Goal: Transaction & Acquisition: Purchase product/service

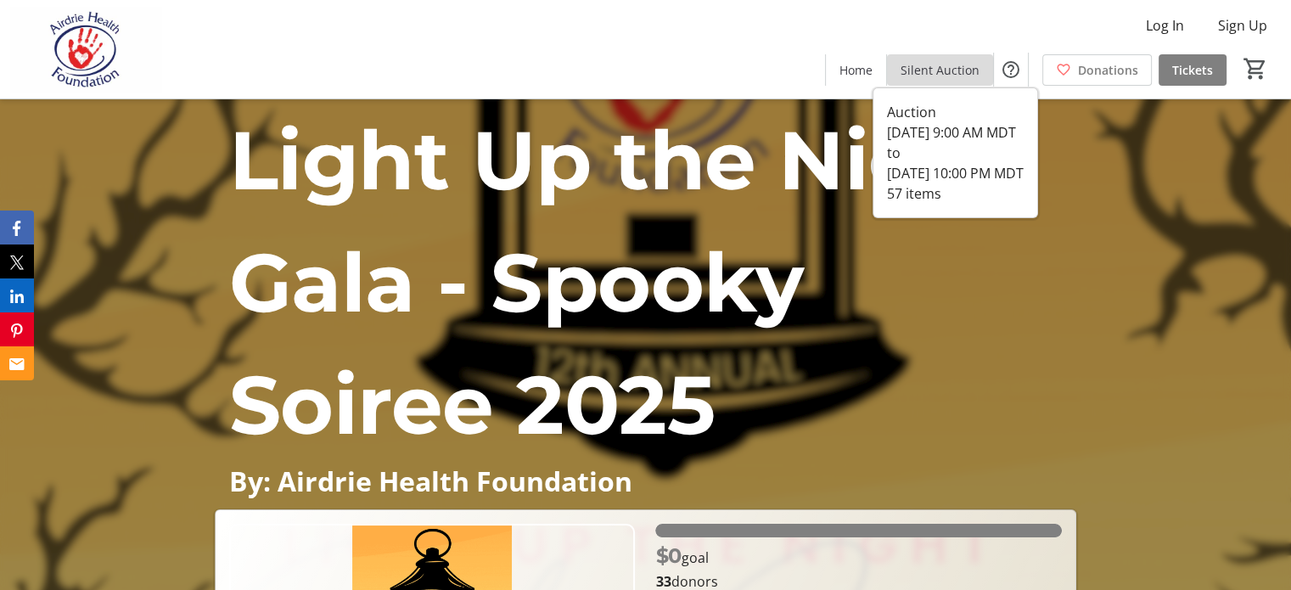
click at [929, 73] on span "Silent Auction" at bounding box center [939, 70] width 79 height 18
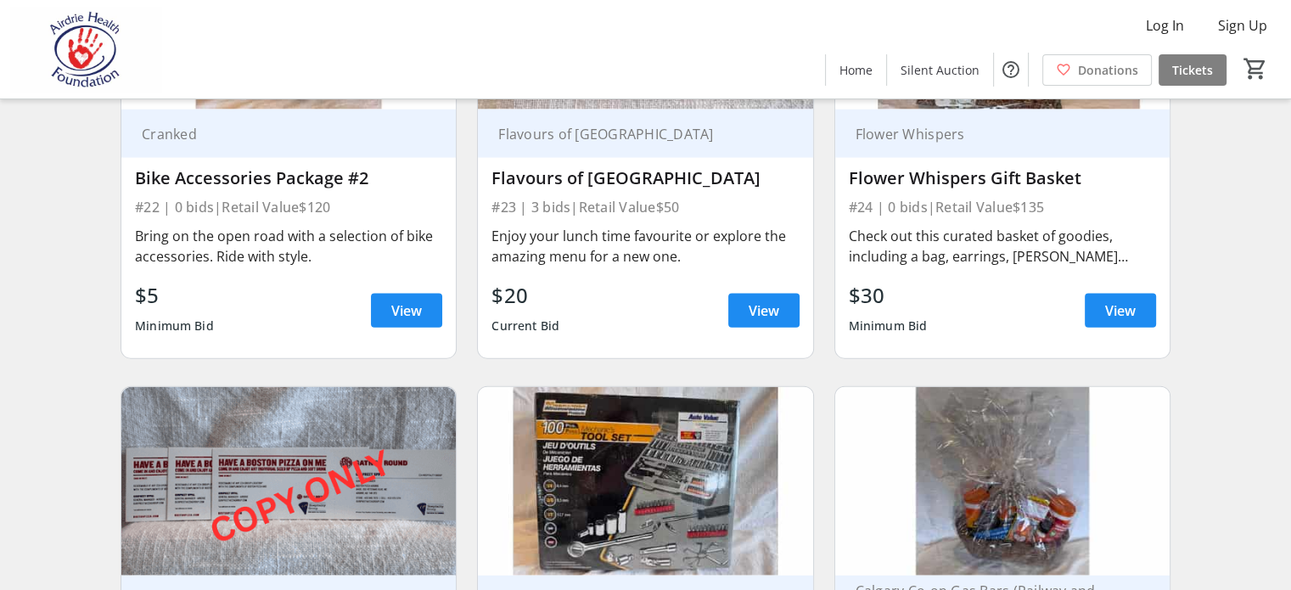
scroll to position [3734, 0]
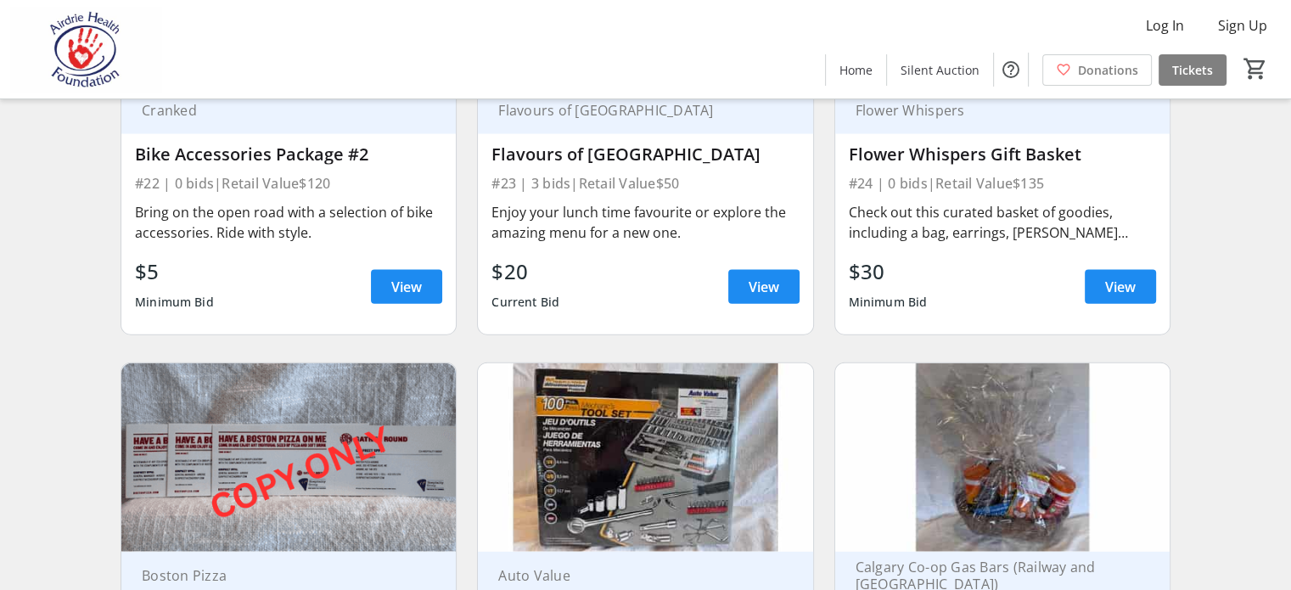
drag, startPoint x: 369, startPoint y: 364, endPoint x: 362, endPoint y: 448, distance: 84.3
drag, startPoint x: 362, startPoint y: 448, endPoint x: 563, endPoint y: 453, distance: 200.4
click at [575, 317] on div "$20 Current Bid View" at bounding box center [644, 286] width 307 height 61
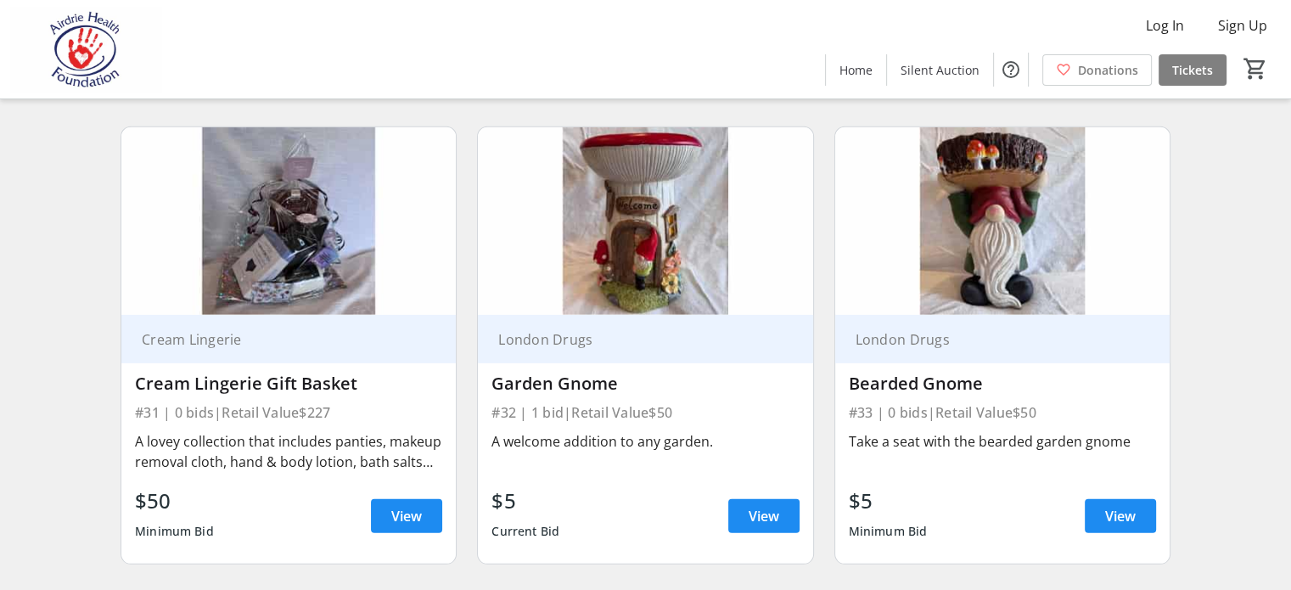
scroll to position [5092, 0]
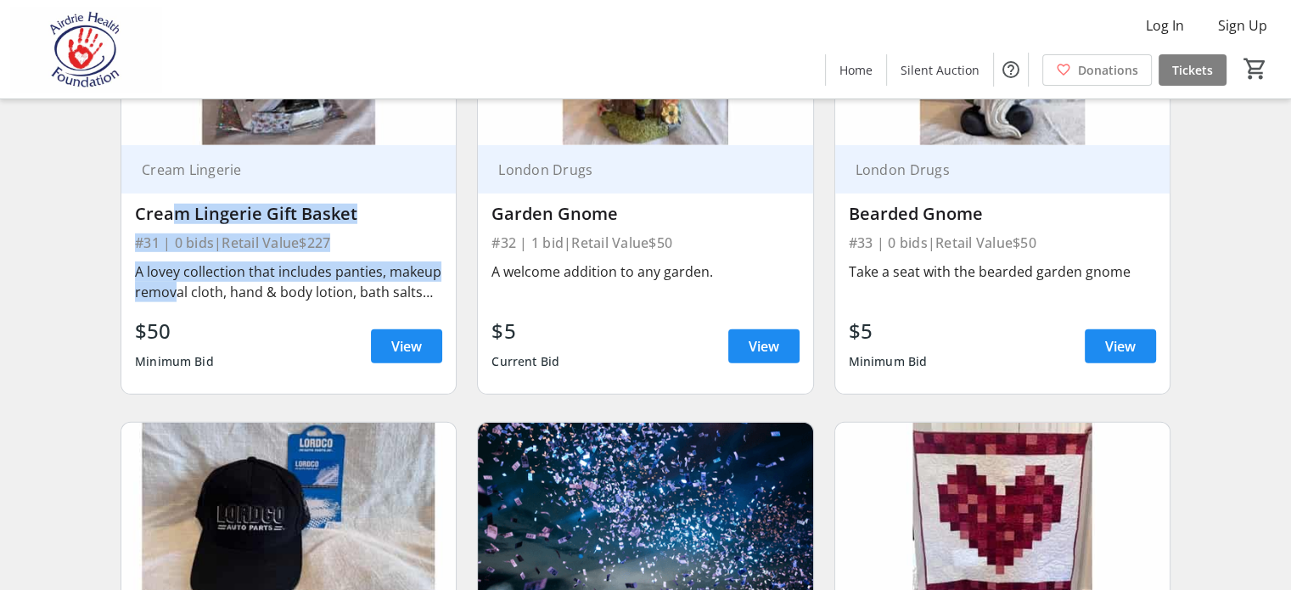
drag, startPoint x: 170, startPoint y: 400, endPoint x: 233, endPoint y: 474, distance: 96.9
click at [233, 394] on div "Cream Lingerie Cream Lingerie Gift Basket #31 | 0 bids | Retail Value $227 A lo…" at bounding box center [288, 269] width 334 height 249
click at [233, 302] on div "A lovey collection that includes panties, makeup removal cloth, hand & body lot…" at bounding box center [288, 281] width 307 height 41
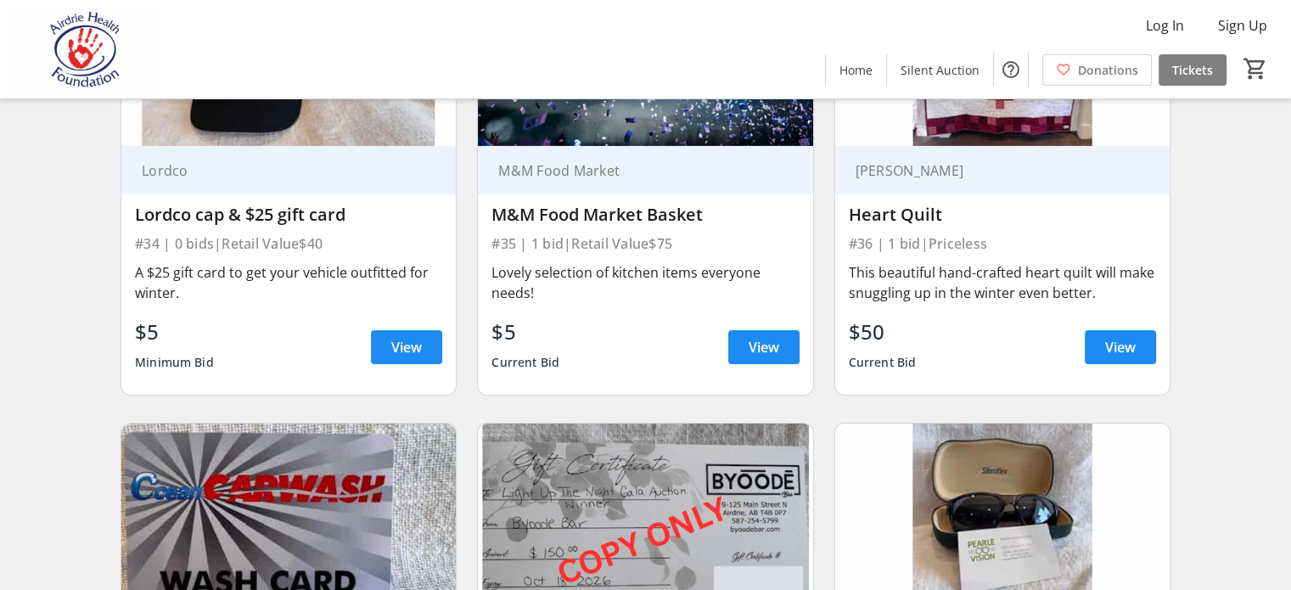
scroll to position [5602, 0]
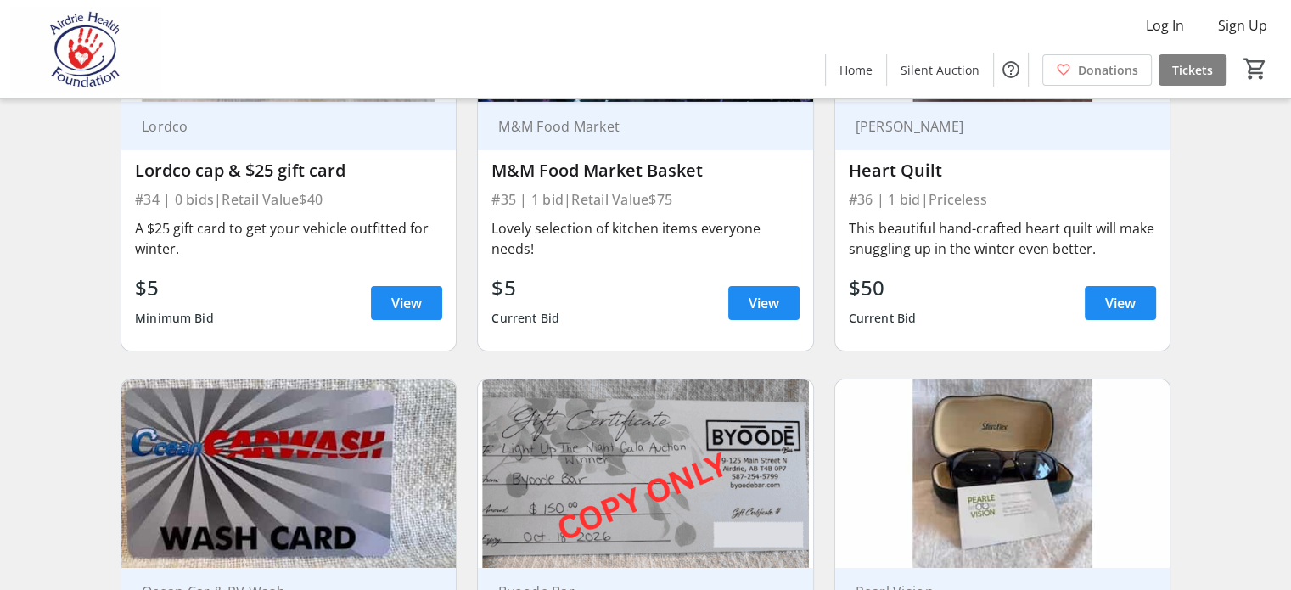
click at [500, 259] on div "Lovely selection of kitchen items everyone needs!" at bounding box center [644, 238] width 307 height 41
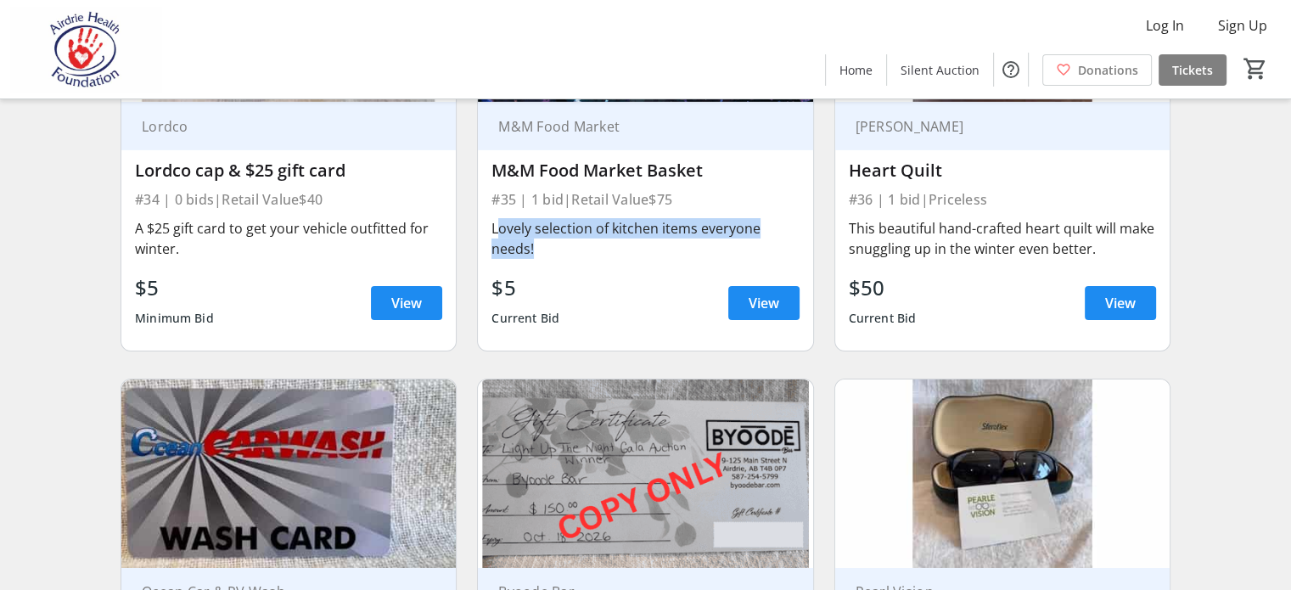
click at [501, 259] on div "Lovely selection of kitchen items everyone needs!" at bounding box center [644, 238] width 307 height 41
click at [547, 259] on div "Lovely selection of kitchen items everyone needs!" at bounding box center [644, 238] width 307 height 41
click at [527, 259] on div "Lovely selection of kitchen items everyone needs!" at bounding box center [644, 238] width 307 height 41
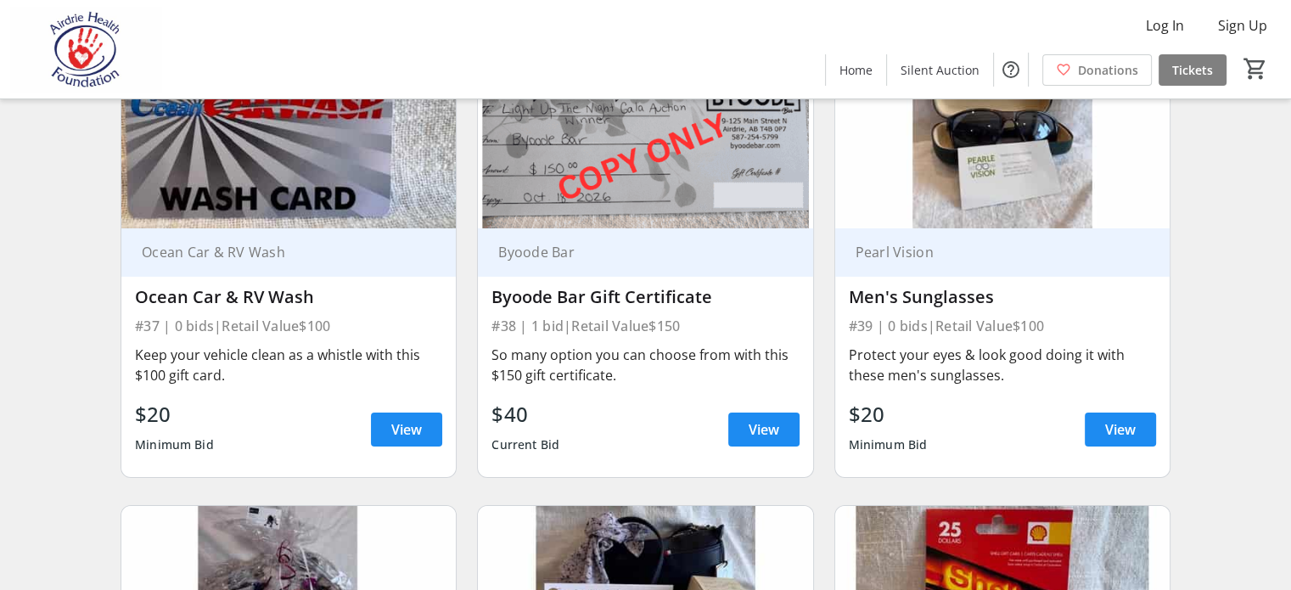
scroll to position [6111, 0]
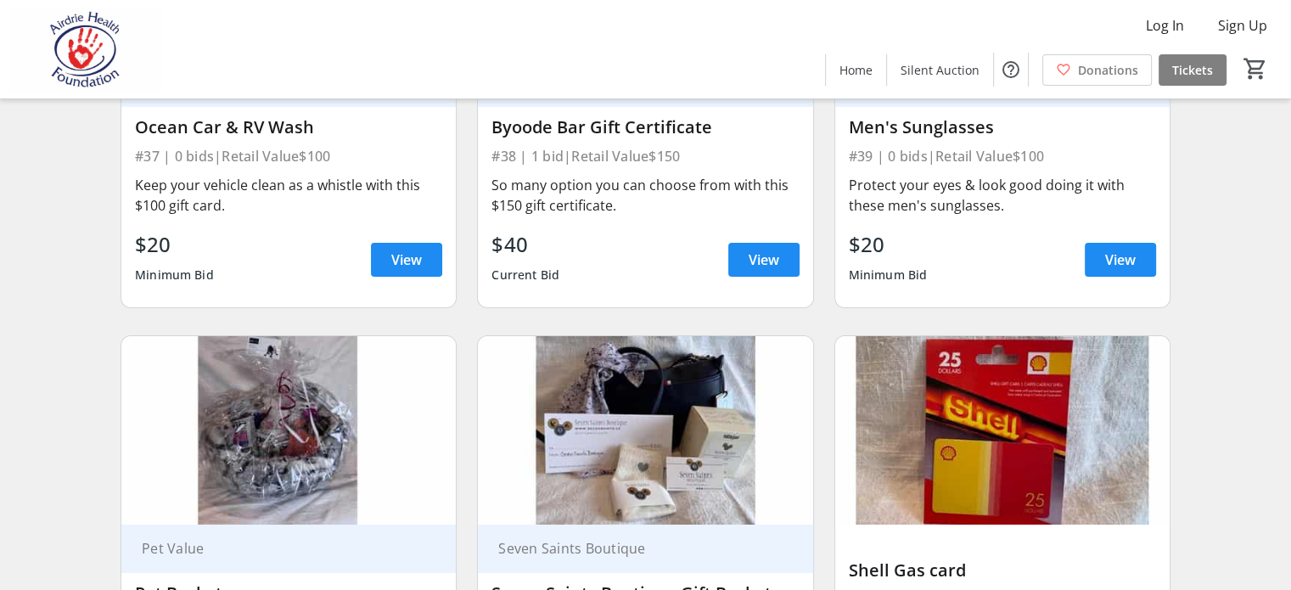
click at [543, 216] on div "So many option you can choose from with this $150 gift certificate." at bounding box center [644, 195] width 307 height 41
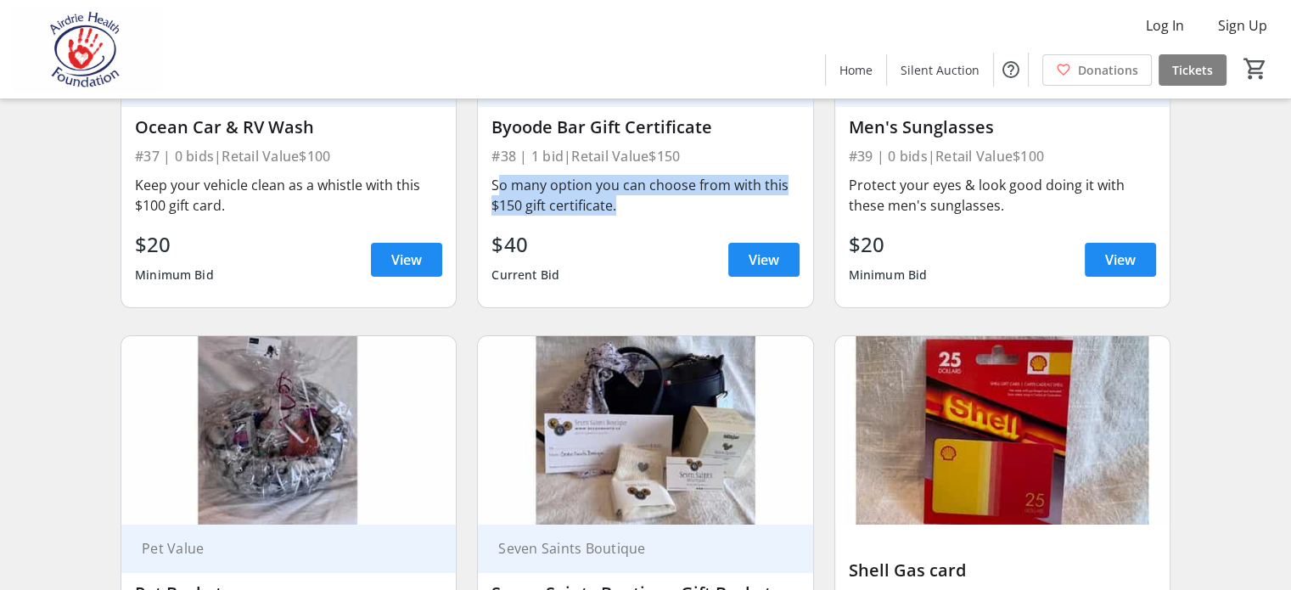
click at [543, 216] on div "So many option you can choose from with this $150 gift certificate." at bounding box center [644, 195] width 307 height 41
click at [555, 216] on div "So many option you can choose from with this $150 gift certificate." at bounding box center [644, 195] width 307 height 41
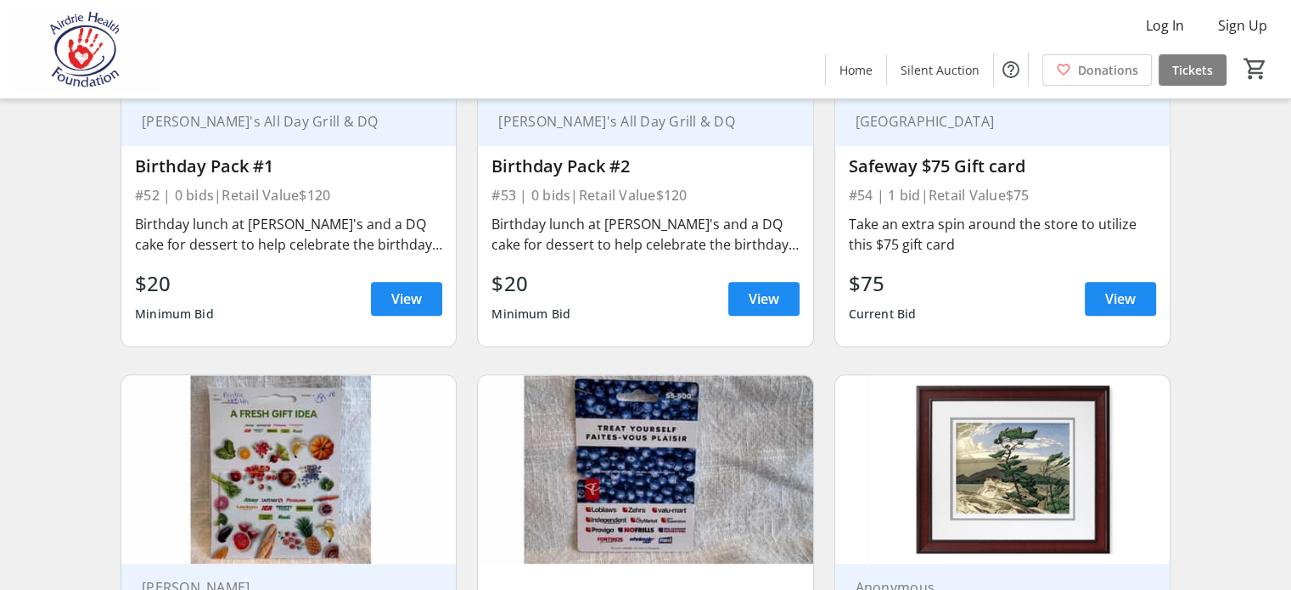
scroll to position [8148, 0]
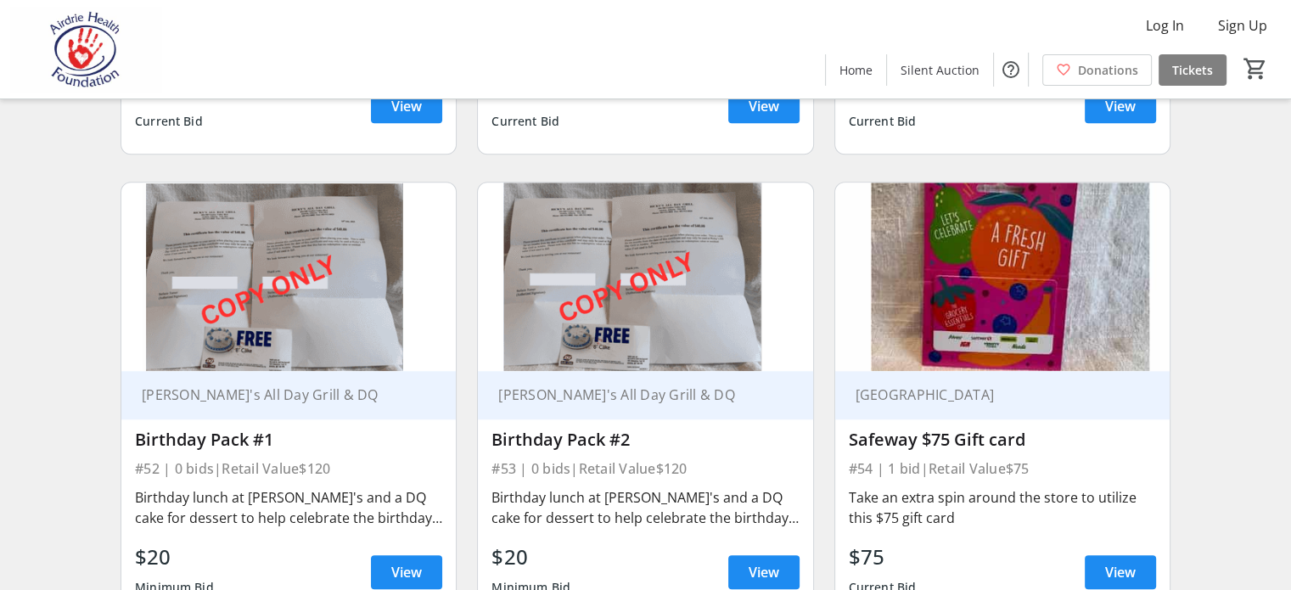
drag, startPoint x: 255, startPoint y: 287, endPoint x: 369, endPoint y: 308, distance: 116.5
click at [369, 59] on div "Take a day for some pampering at The [GEOGRAPHIC_DATA] and lunch at [GEOGRAPHIC…" at bounding box center [288, 28] width 307 height 61
drag, startPoint x: 317, startPoint y: 304, endPoint x: 284, endPoint y: 280, distance: 40.1
click at [284, 65] on div "Take a day for some pampering at The [GEOGRAPHIC_DATA] and lunch at [GEOGRAPHIC…" at bounding box center [288, 30] width 307 height 70
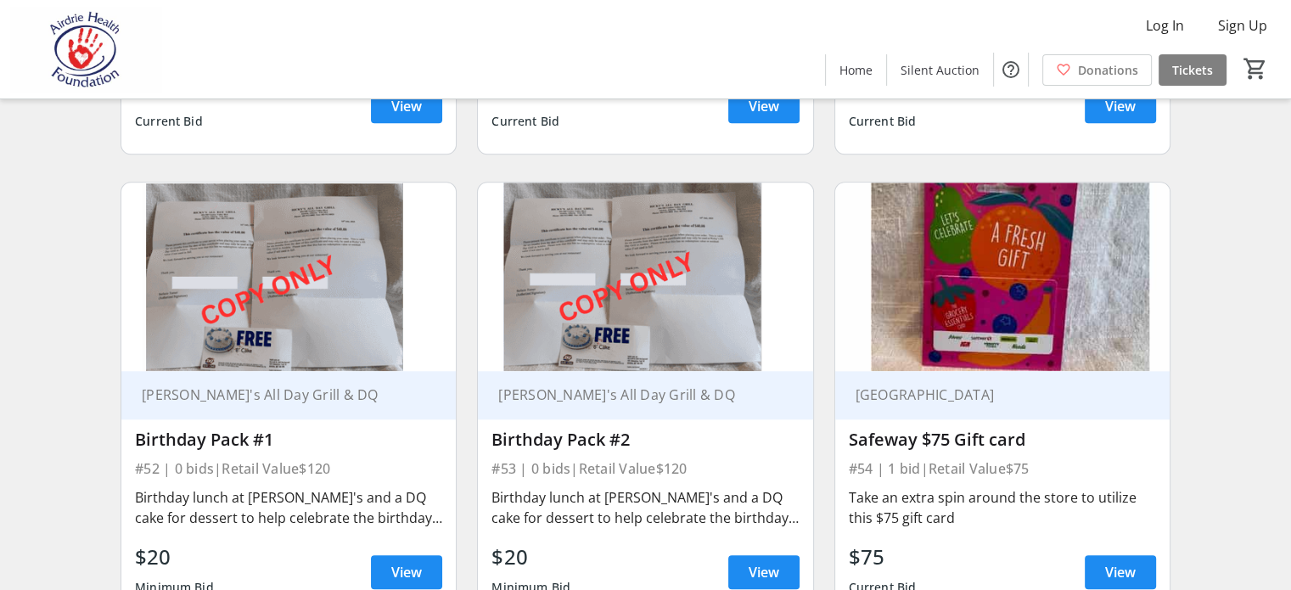
click at [278, 59] on div "Take a day for some pampering at The [GEOGRAPHIC_DATA] and lunch at [GEOGRAPHIC…" at bounding box center [288, 28] width 307 height 61
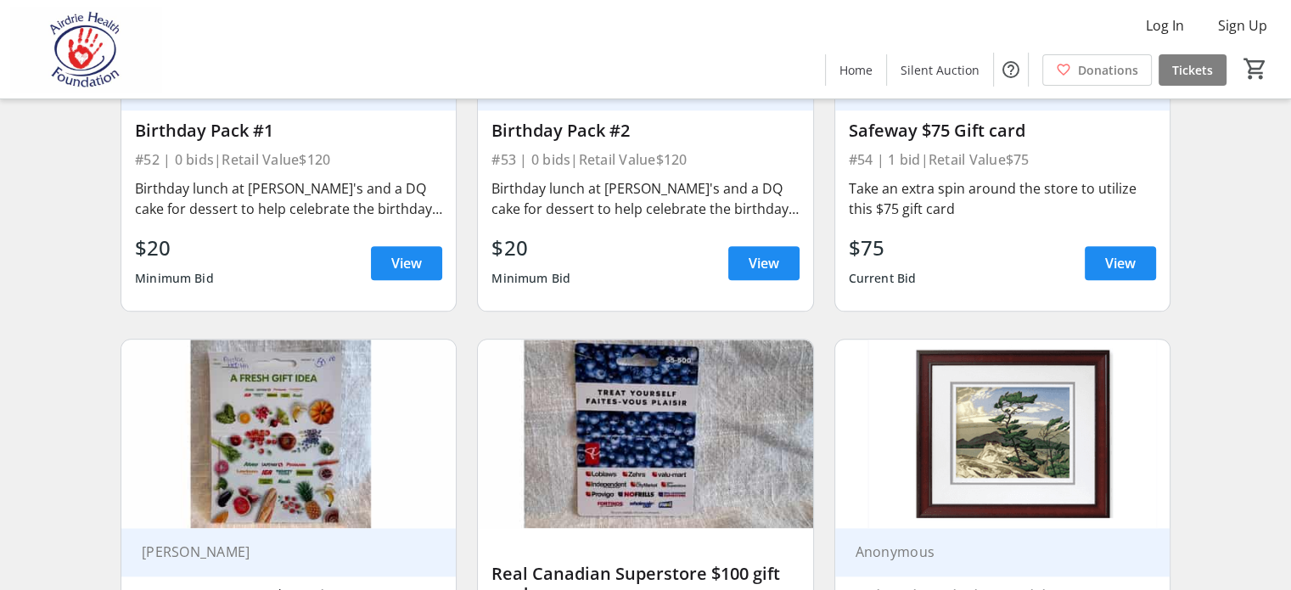
scroll to position [8487, 0]
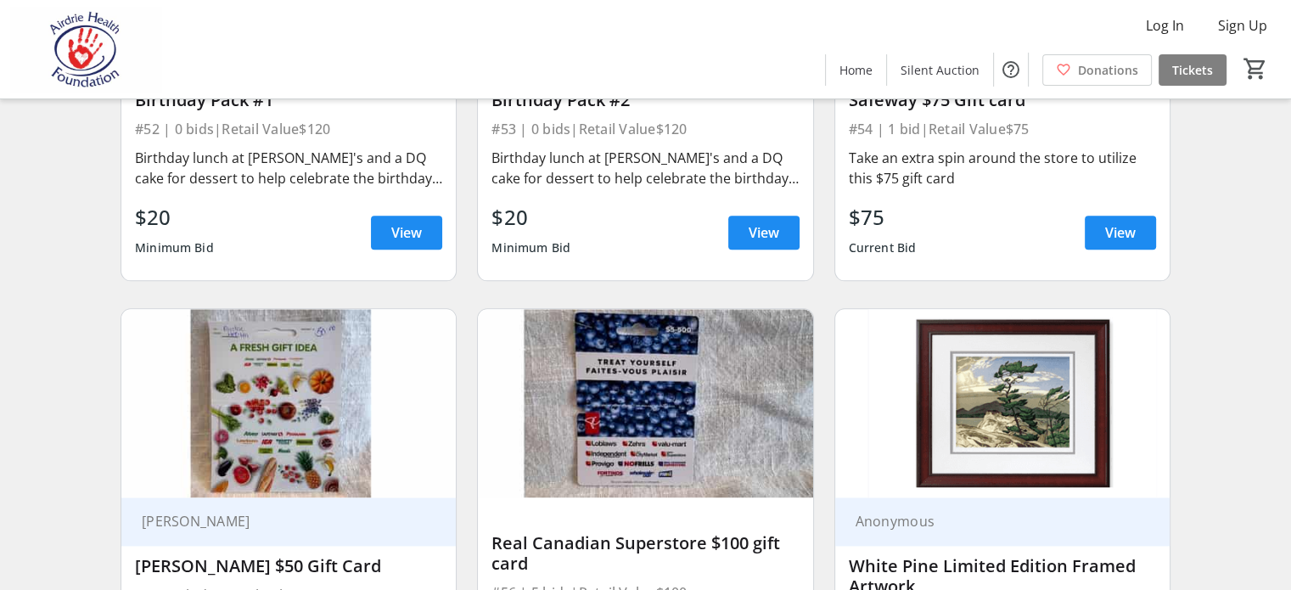
click at [259, 110] on div "Birthday Pack #1" at bounding box center [288, 100] width 307 height 20
click at [289, 80] on div "[PERSON_NAME]'s All Day Grill & DQ" at bounding box center [288, 55] width 334 height 48
click at [406, 188] on div "Birthday lunch at [PERSON_NAME]'s and a DQ cake for dessert to help celebrate t…" at bounding box center [288, 168] width 307 height 41
click at [408, 188] on div "Birthday lunch at [PERSON_NAME]'s and a DQ cake for dessert to help celebrate t…" at bounding box center [288, 168] width 307 height 41
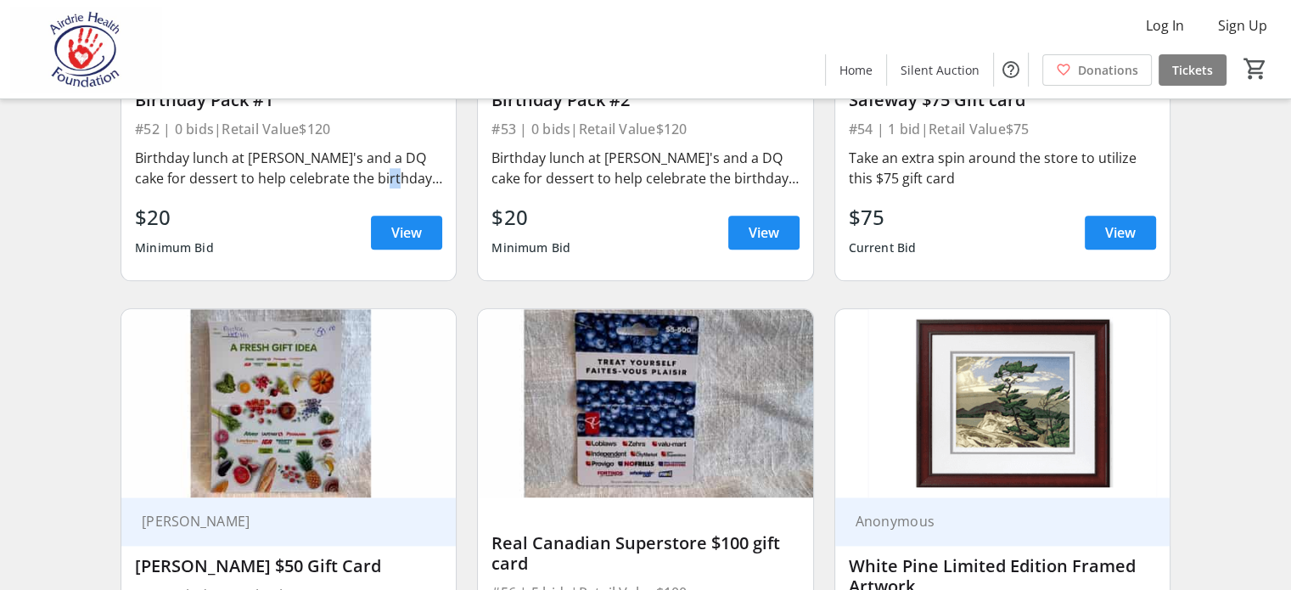
click at [407, 188] on div "Birthday lunch at [PERSON_NAME]'s and a DQ cake for dessert to help celebrate t…" at bounding box center [288, 168] width 307 height 41
click at [282, 188] on div "Birthday lunch at [PERSON_NAME]'s and a DQ cake for dessert to help celebrate t…" at bounding box center [288, 168] width 307 height 41
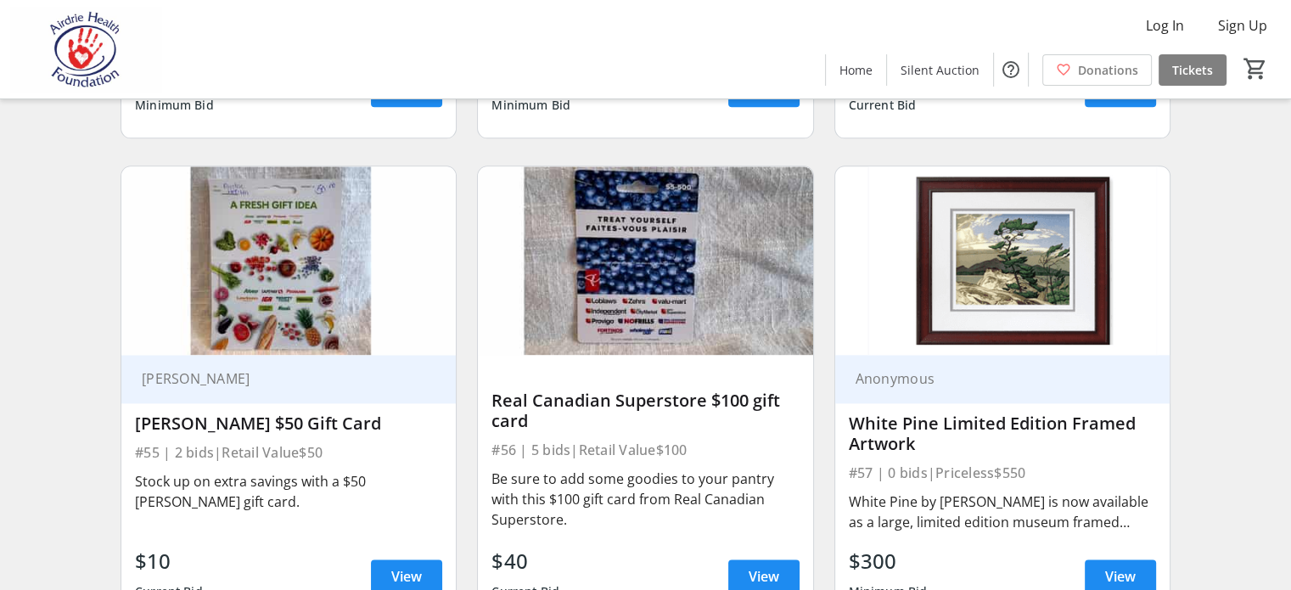
scroll to position [8657, 0]
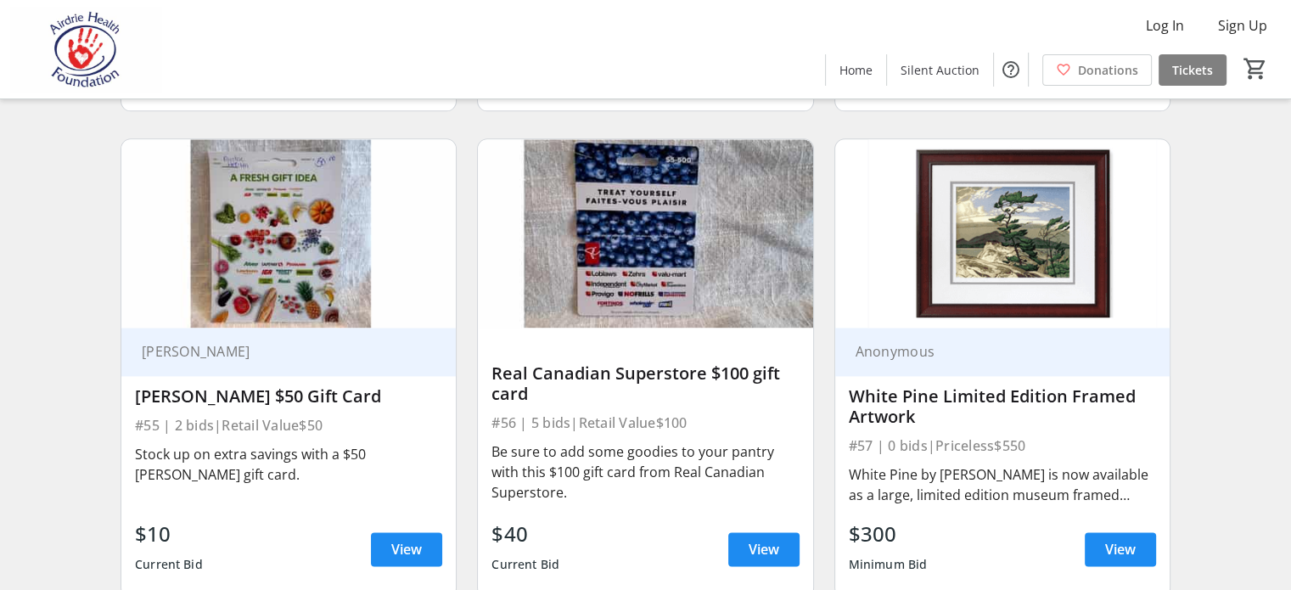
drag, startPoint x: 328, startPoint y: 292, endPoint x: 424, endPoint y: 318, distance: 99.4
drag, startPoint x: 251, startPoint y: 226, endPoint x: 252, endPoint y: 236, distance: 10.2
drag, startPoint x: 252, startPoint y: 236, endPoint x: 239, endPoint y: 170, distance: 67.4
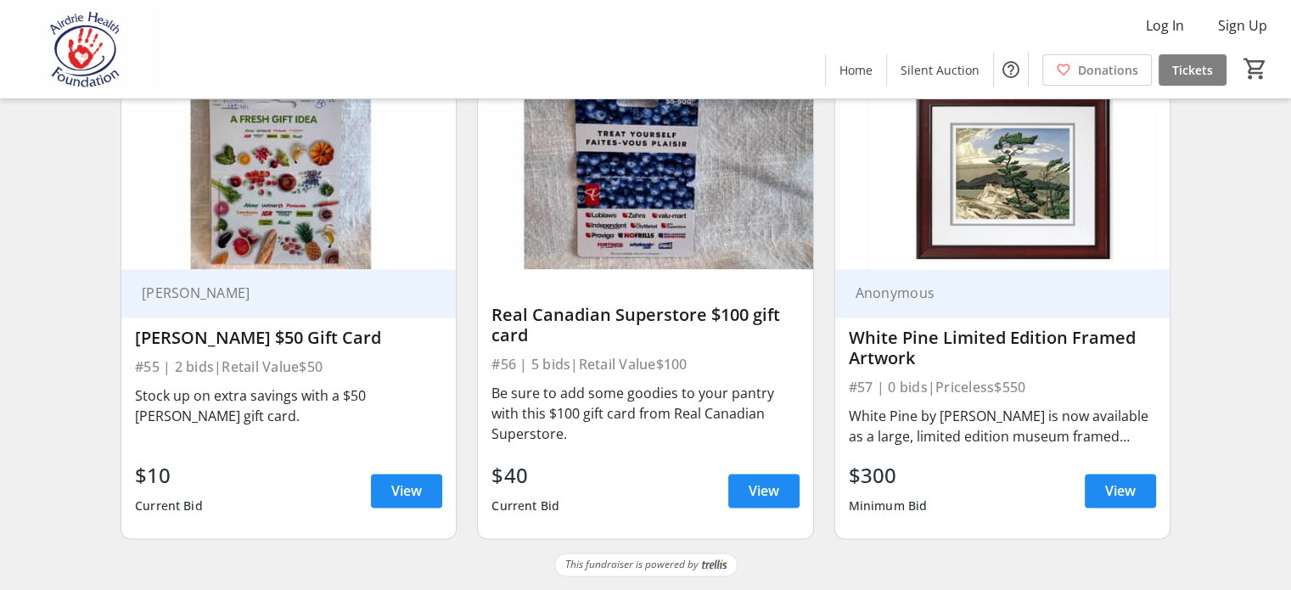
scroll to position [9047, 0]
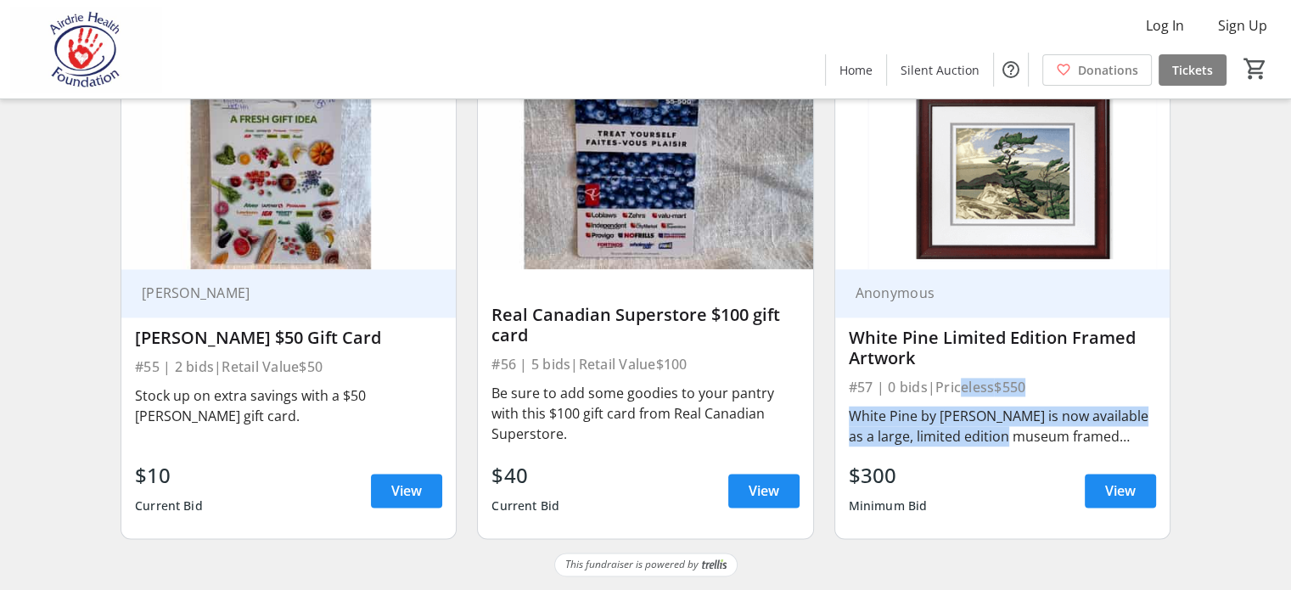
drag, startPoint x: 970, startPoint y: 370, endPoint x: 1019, endPoint y: 424, distance: 72.7
click at [1018, 429] on div "Anonymous White Pine Limited Edition Framed Artwork #57 | 0 bids | Priceless $5…" at bounding box center [1002, 403] width 334 height 269
click at [1009, 423] on div "White Pine by [PERSON_NAME] is now available as a large, limited edition museum…" at bounding box center [1002, 426] width 307 height 41
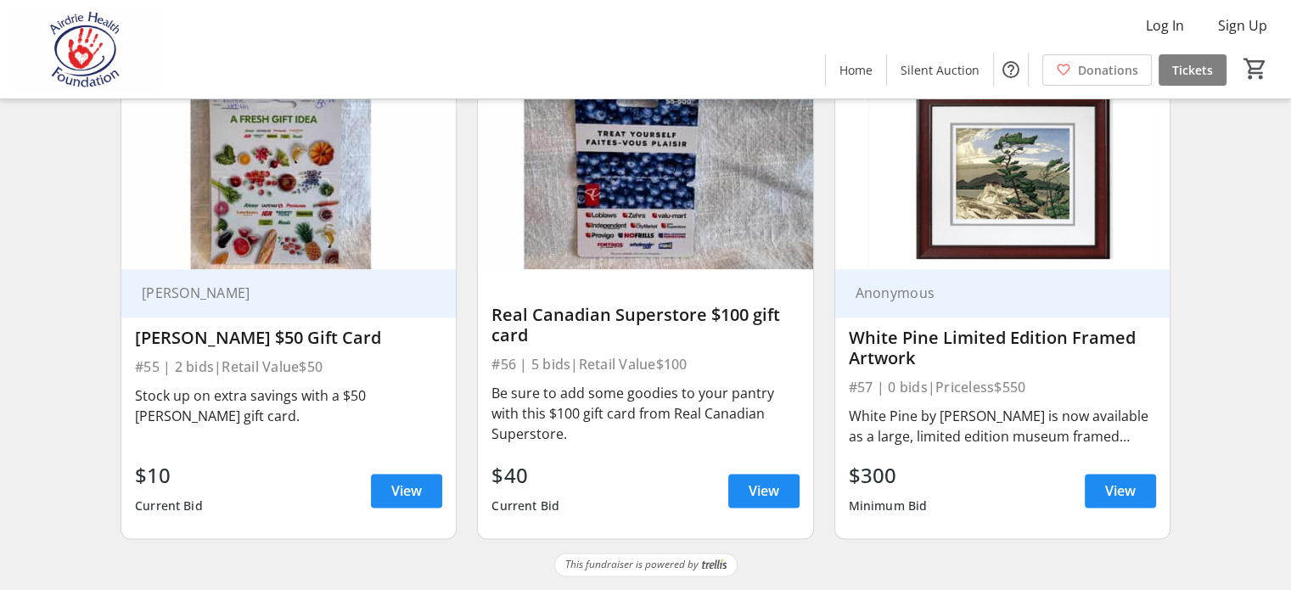
click at [850, 461] on div "$300" at bounding box center [888, 475] width 79 height 31
click at [851, 461] on div "$300" at bounding box center [888, 475] width 79 height 31
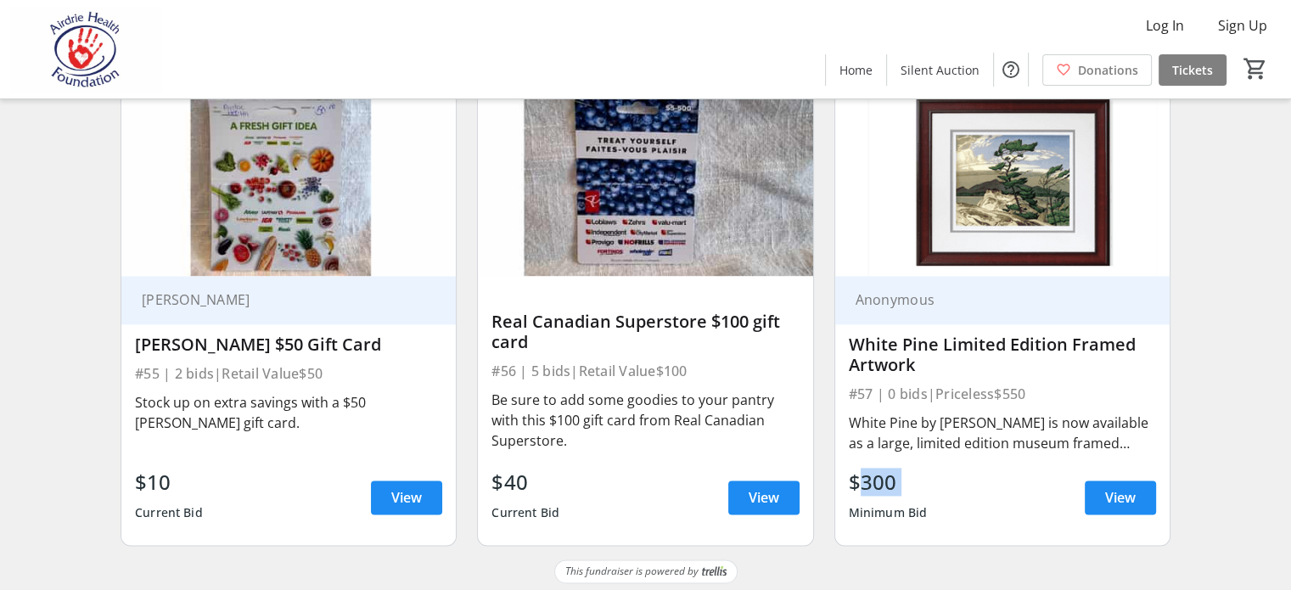
scroll to position [8707, 0]
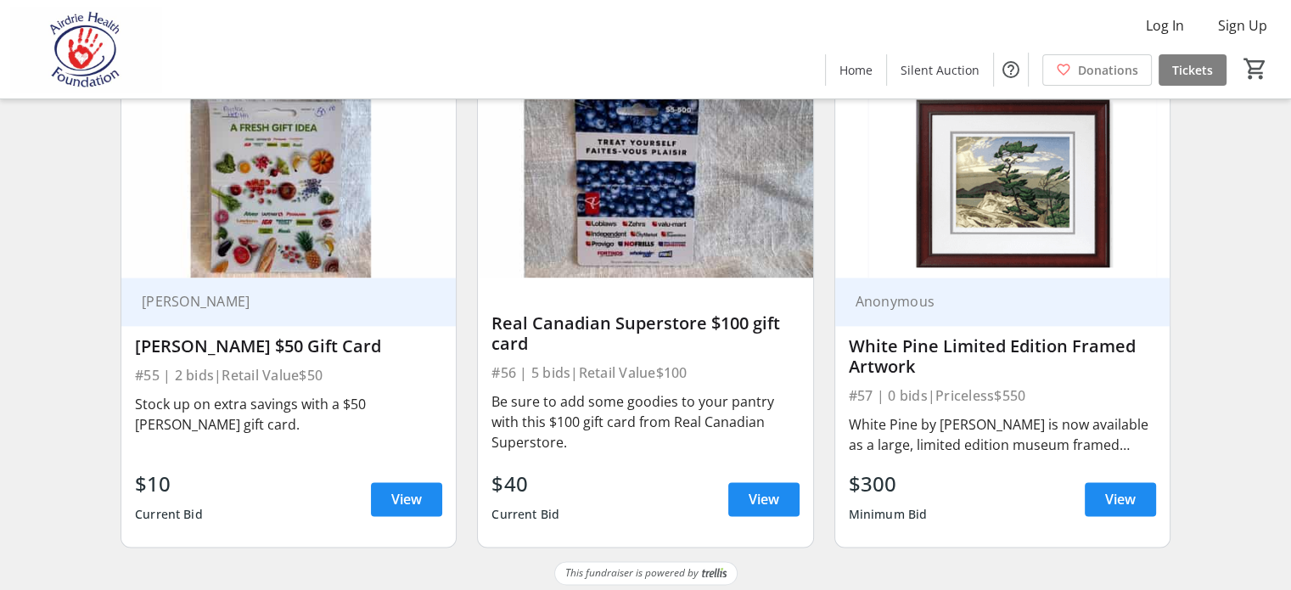
drag, startPoint x: 872, startPoint y: 411, endPoint x: 934, endPoint y: 392, distance: 64.7
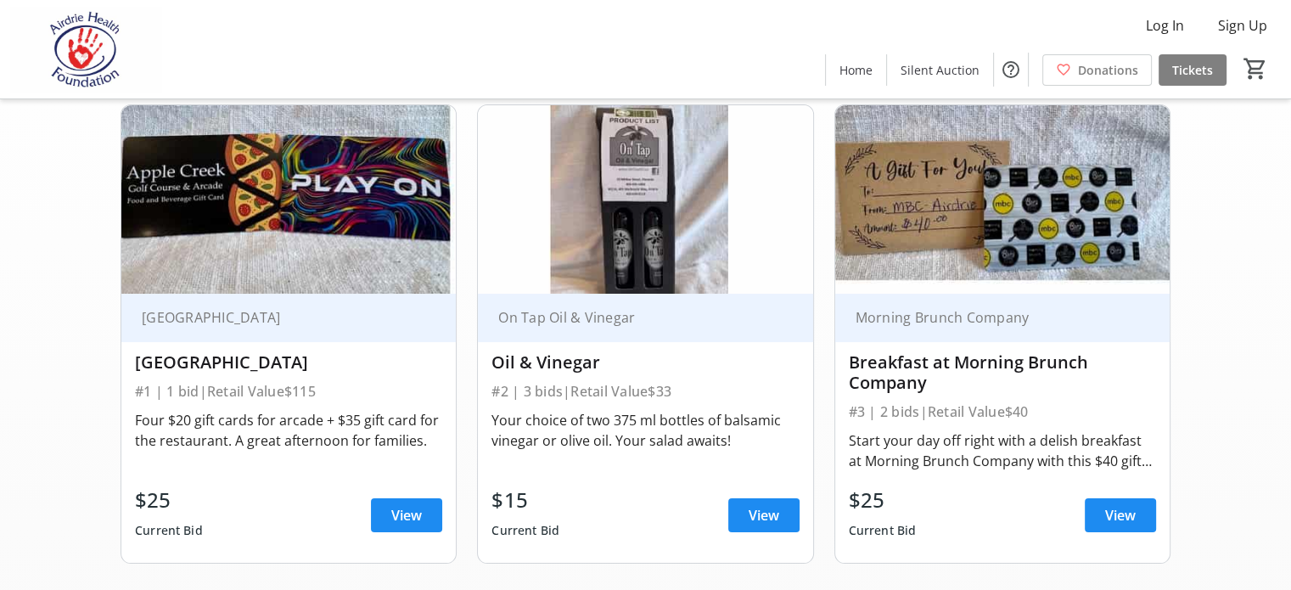
scroll to position [170, 0]
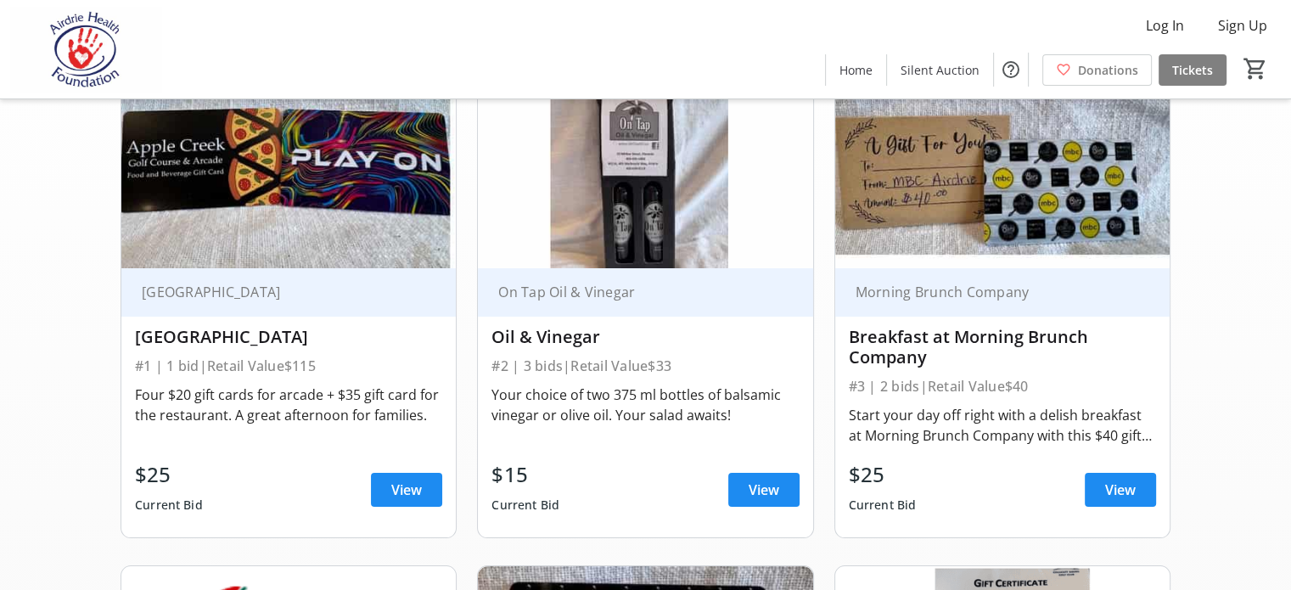
drag, startPoint x: 359, startPoint y: 412, endPoint x: 356, endPoint y: 422, distance: 10.5
drag, startPoint x: 356, startPoint y: 422, endPoint x: 41, endPoint y: 382, distance: 318.2
drag, startPoint x: 507, startPoint y: 490, endPoint x: 533, endPoint y: 497, distance: 27.4
click at [533, 490] on div "$15" at bounding box center [525, 474] width 68 height 31
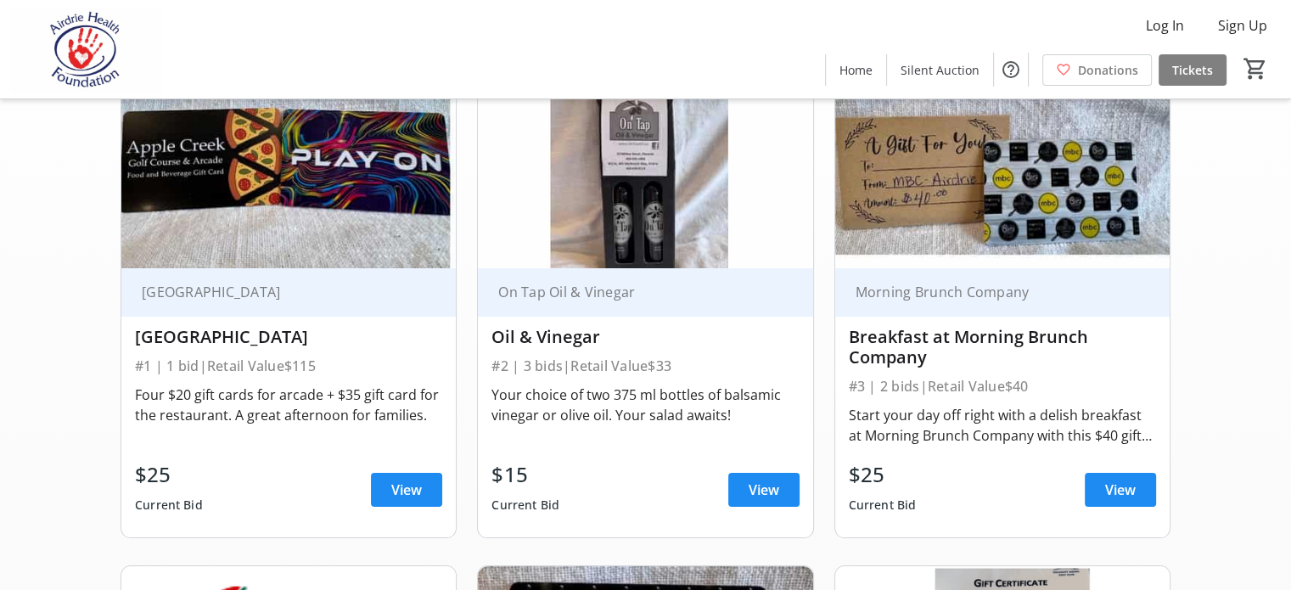
click at [533, 490] on div "$15" at bounding box center [525, 474] width 68 height 31
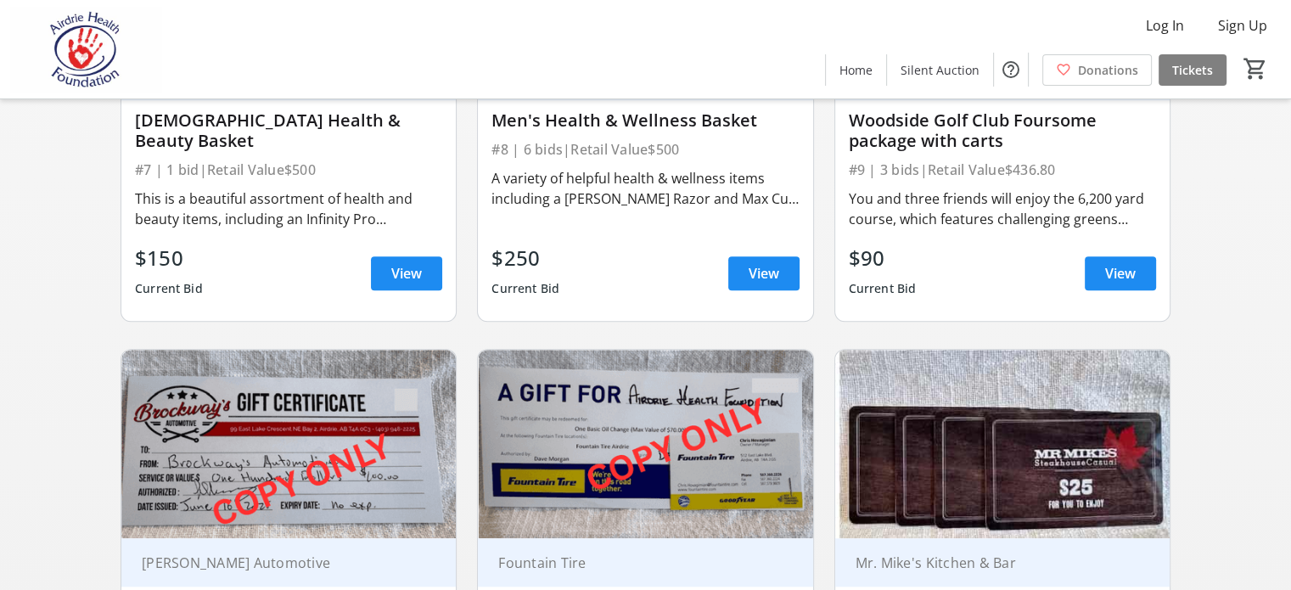
scroll to position [1188, 0]
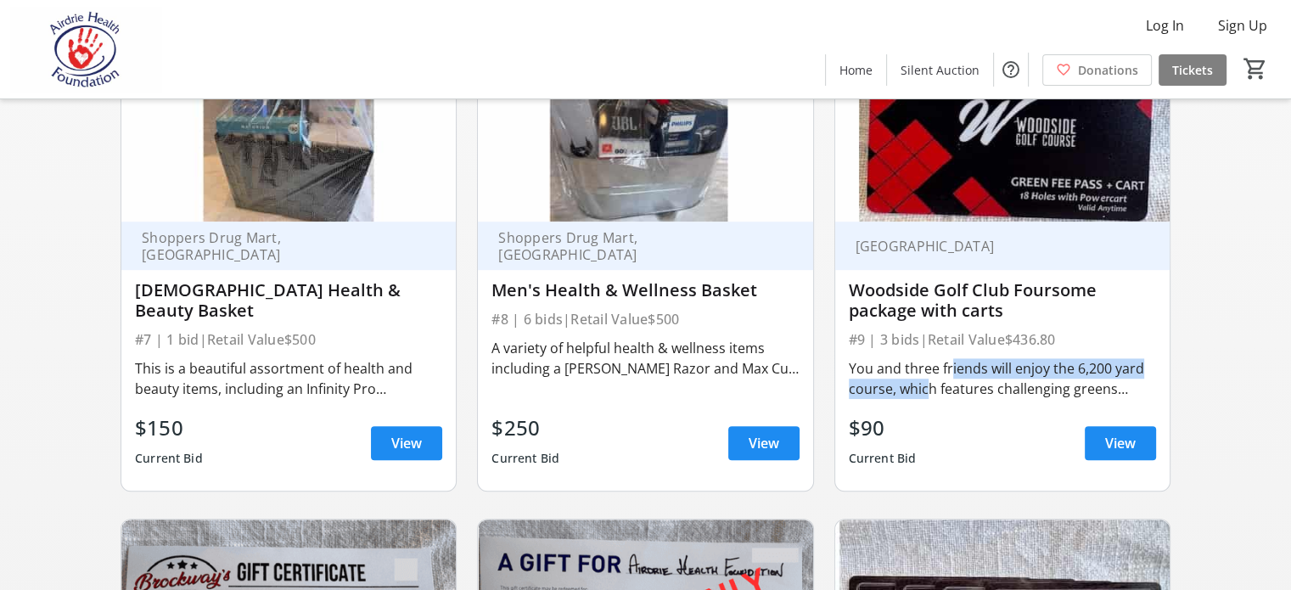
drag, startPoint x: 954, startPoint y: 430, endPoint x: 959, endPoint y: 447, distance: 17.7
click at [959, 399] on div "You and three friends will enjoy the 6,200 yard course, which features challeng…" at bounding box center [1002, 378] width 307 height 41
click at [957, 399] on div "You and three friends will enjoy the 6,200 yard course, which features challeng…" at bounding box center [1002, 378] width 307 height 41
click at [947, 399] on div "You and three friends will enjoy the 6,200 yard course, which features challeng…" at bounding box center [1002, 378] width 307 height 41
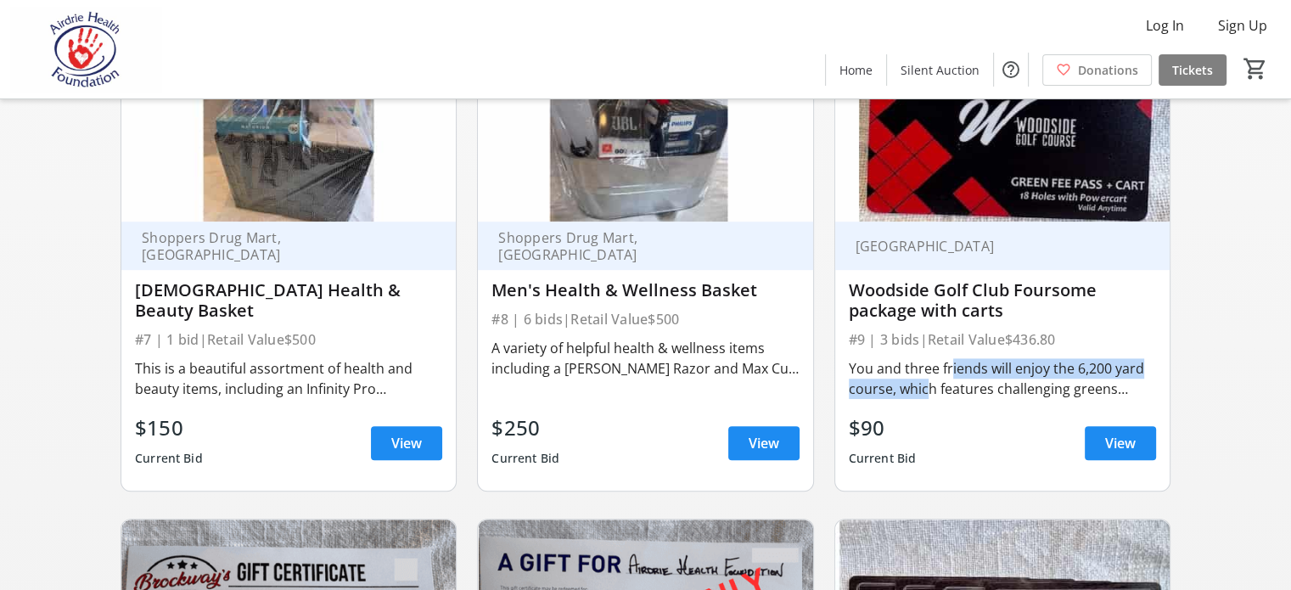
click at [940, 399] on div "You and three friends will enjoy the 6,200 yard course, which features challeng…" at bounding box center [1002, 378] width 307 height 41
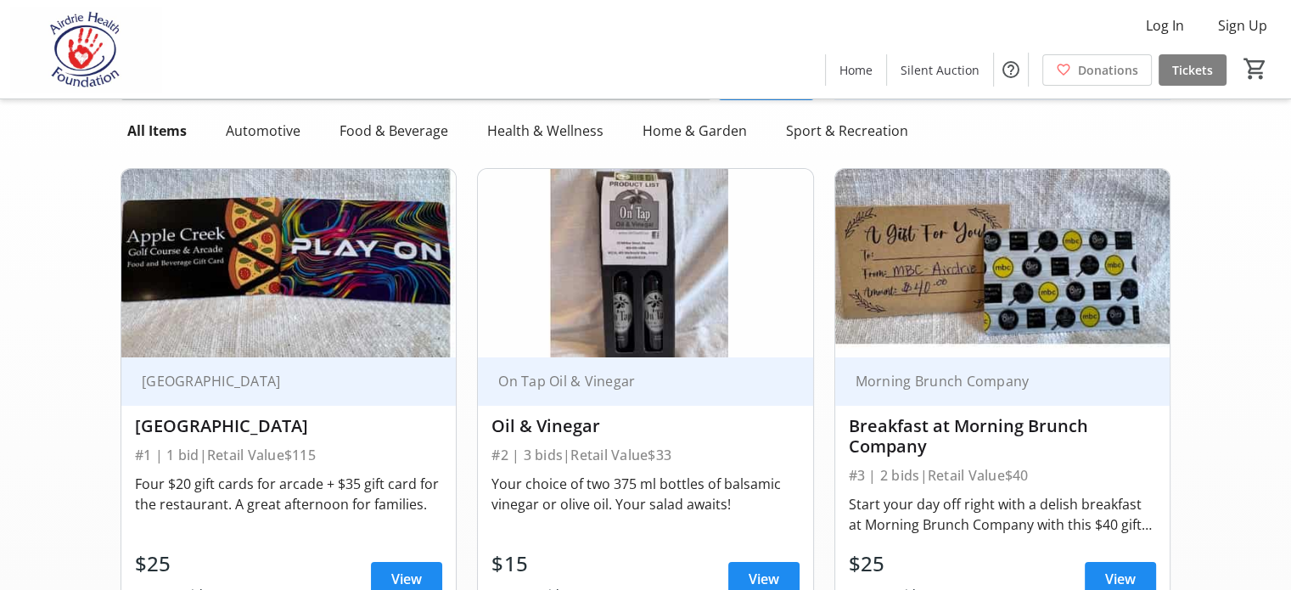
scroll to position [0, 0]
